Goal: Task Accomplishment & Management: Use online tool/utility

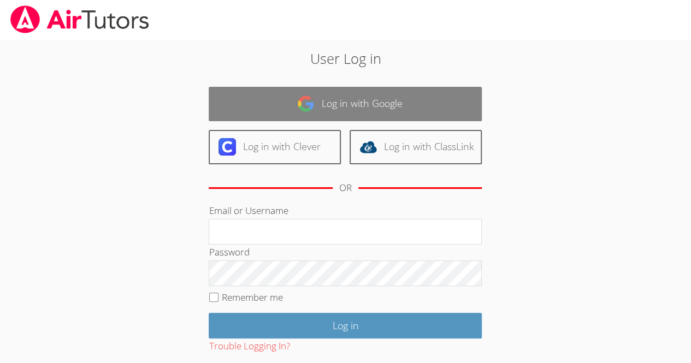
click at [312, 108] on img at bounding box center [305, 103] width 17 height 17
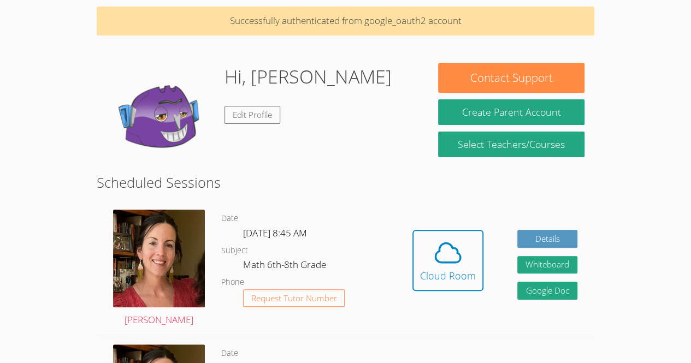
scroll to position [43, 0]
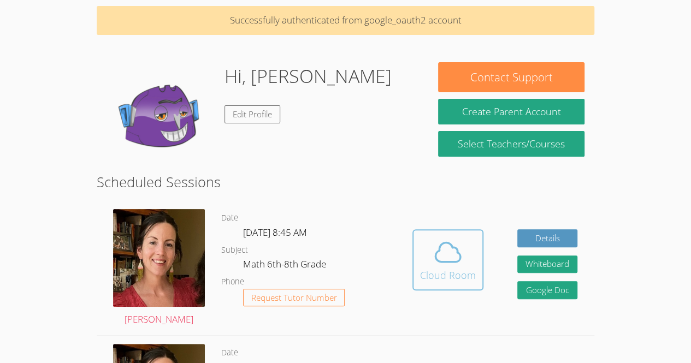
click at [442, 263] on icon at bounding box center [448, 252] width 31 height 31
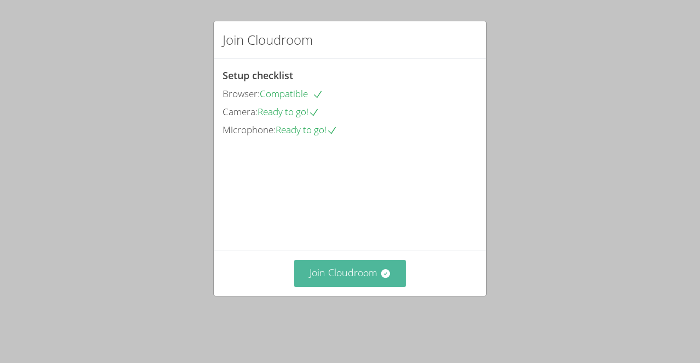
click at [366, 287] on button "Join Cloudroom" at bounding box center [350, 273] width 112 height 27
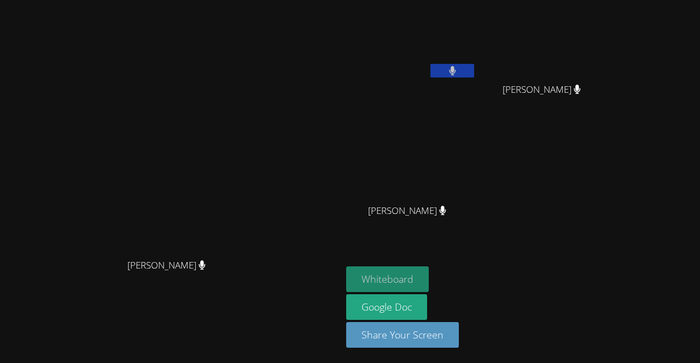
click at [429, 284] on button "Whiteboard" at bounding box center [387, 280] width 83 height 26
